Goal: Book appointment/travel/reservation

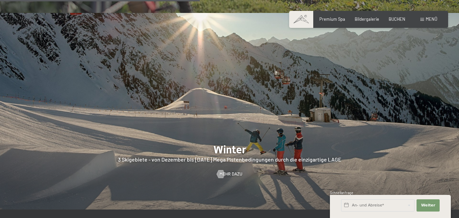
scroll to position [1290, 0]
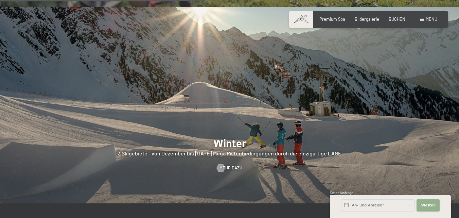
click at [429, 204] on span "Weiter" at bounding box center [428, 204] width 14 height 5
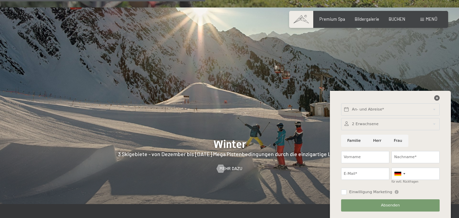
scroll to position [1289, 0]
click at [403, 173] on div at bounding box center [404, 173] width 2 height 1
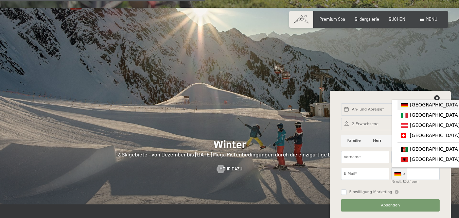
scroll to position [1283, 0]
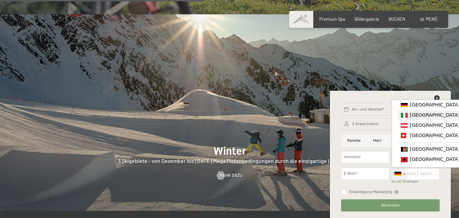
click at [415, 117] on span "[GEOGRAPHIC_DATA] ([GEOGRAPHIC_DATA])" at bounding box center [461, 114] width 105 height 5
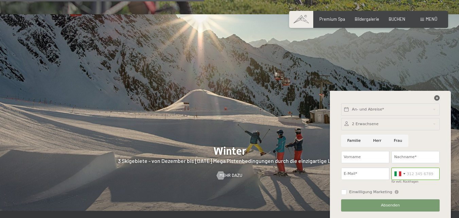
click at [438, 98] on icon at bounding box center [436, 97] width 5 height 5
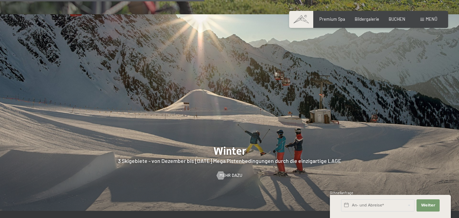
click at [428, 19] on span "Menü" at bounding box center [431, 18] width 12 height 5
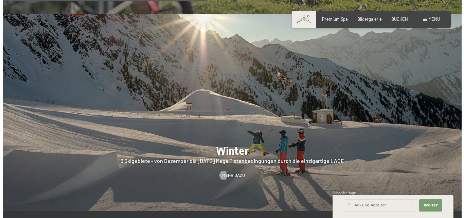
scroll to position [1289, 0]
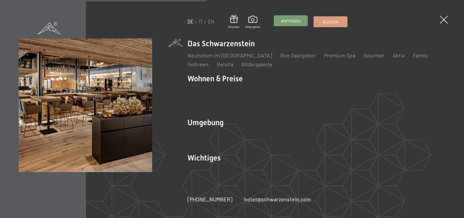
click at [296, 23] on span "Anfragen" at bounding box center [291, 21] width 20 height 6
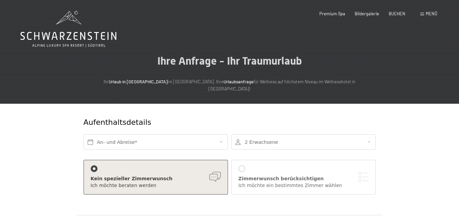
click at [60, 39] on icon at bounding box center [68, 29] width 96 height 36
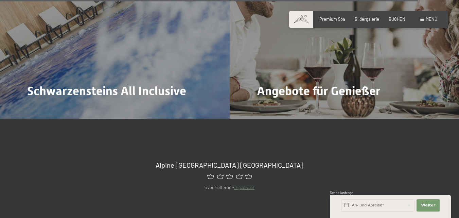
scroll to position [2276, 0]
